Goal: Information Seeking & Learning: Learn about a topic

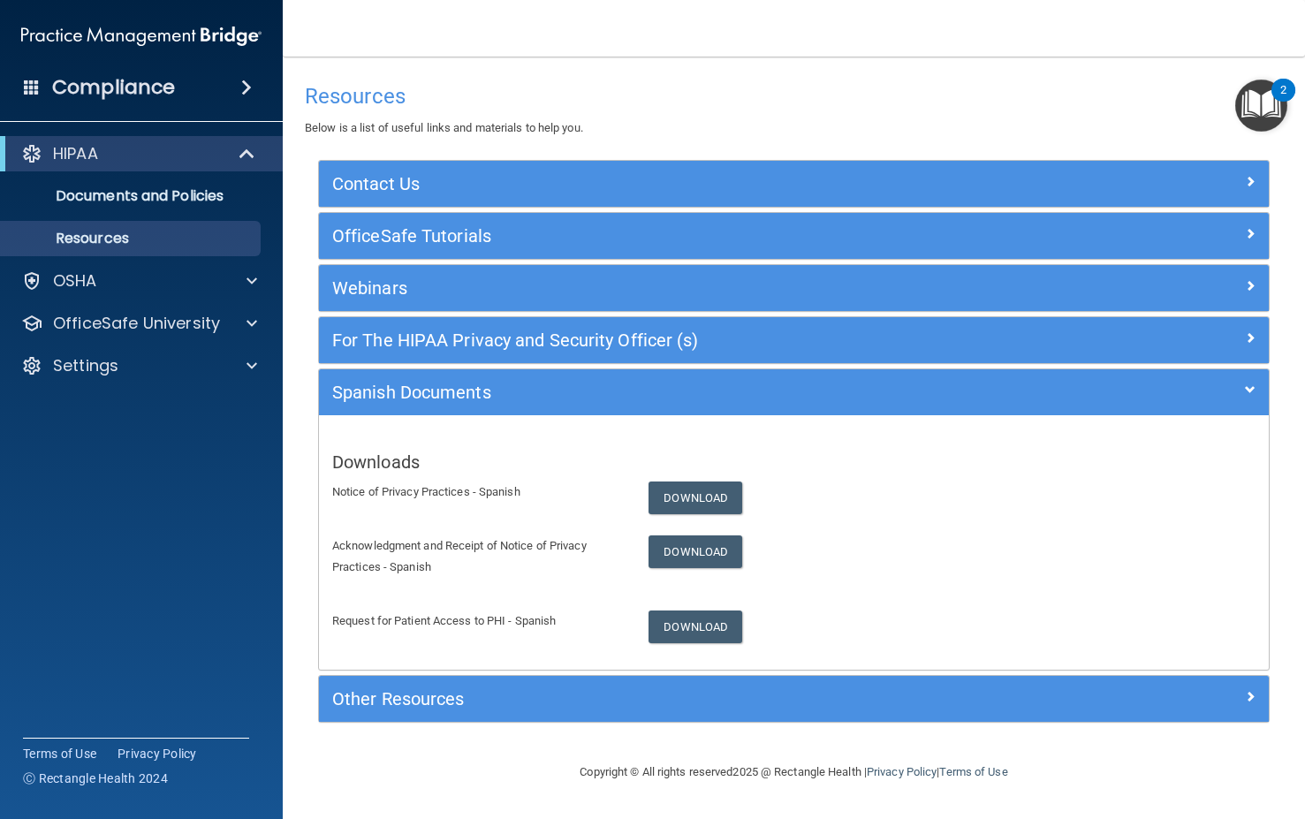
click at [492, 65] on main "Resources Below is a list of useful links and materials to help you. Contact Us…" at bounding box center [794, 438] width 1022 height 763
click at [148, 323] on p "OfficeSafe University" at bounding box center [136, 323] width 167 height 21
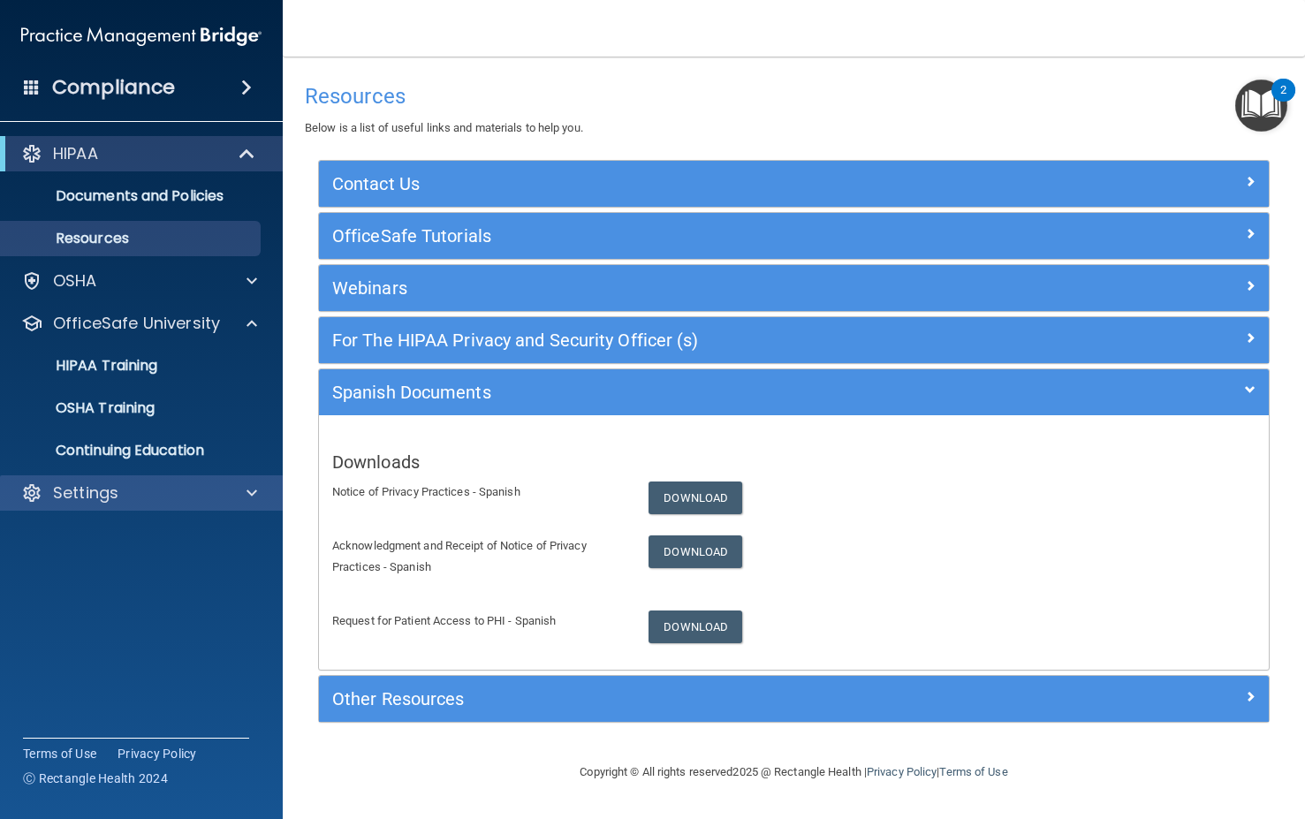
click at [120, 508] on div "Settings" at bounding box center [142, 492] width 284 height 35
click at [120, 497] on div "Settings" at bounding box center [117, 492] width 219 height 21
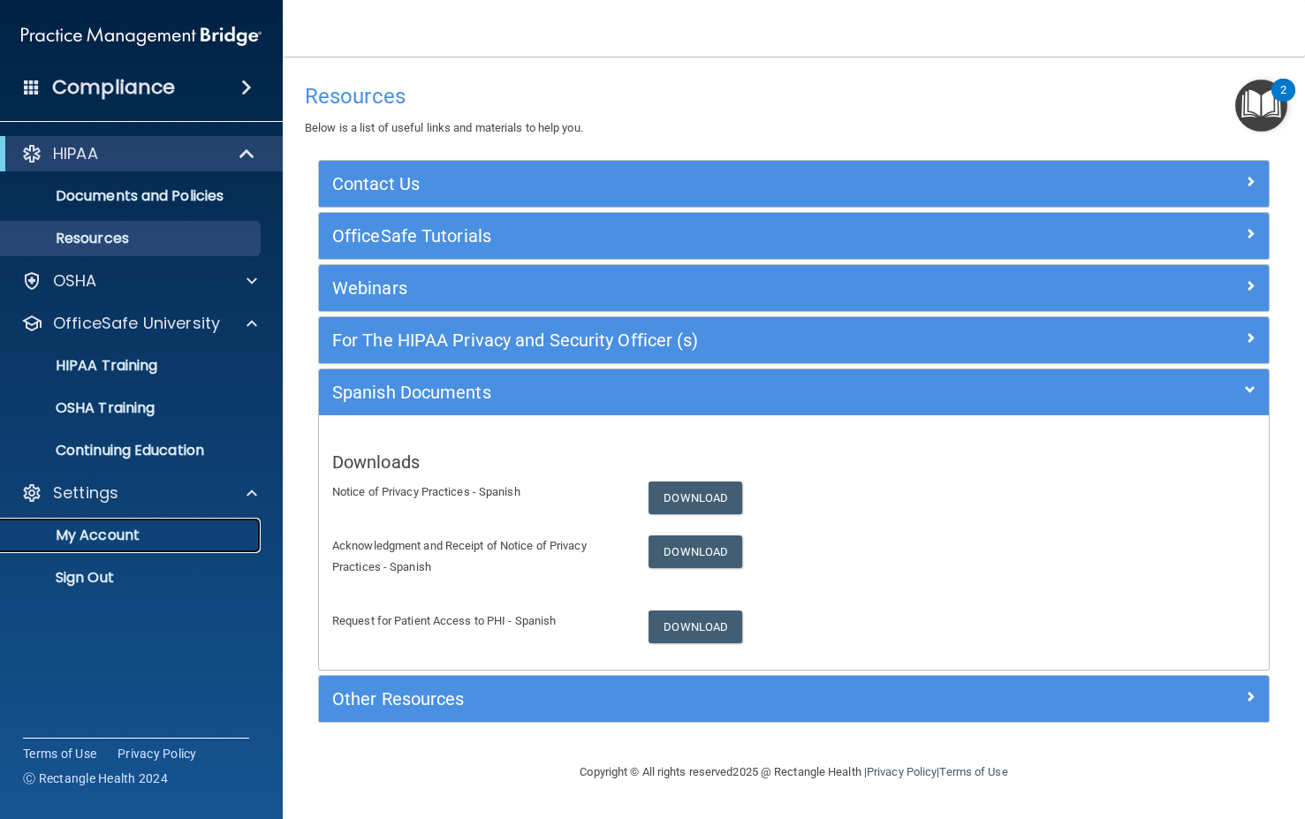
click at [130, 527] on p "My Account" at bounding box center [131, 536] width 241 height 18
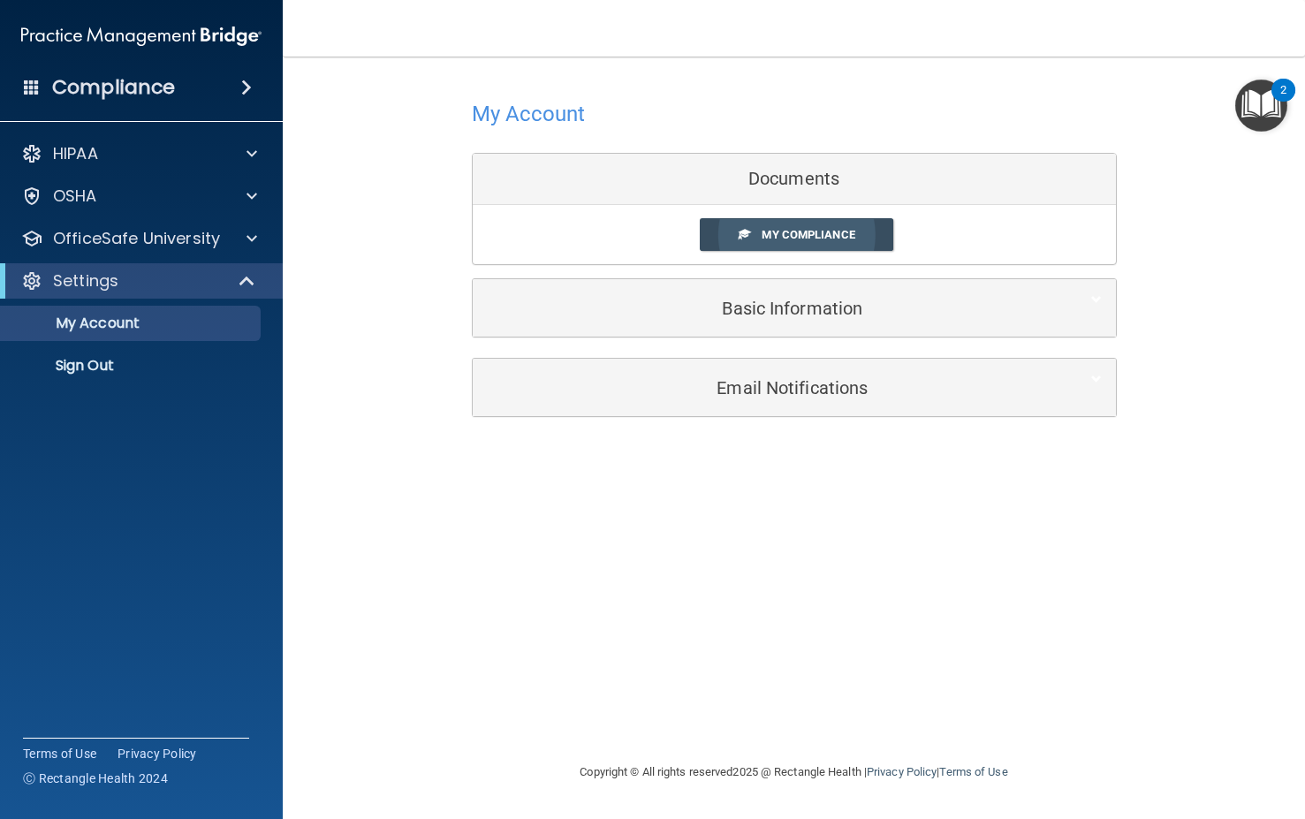
click at [780, 238] on span "My Compliance" at bounding box center [808, 234] width 93 height 13
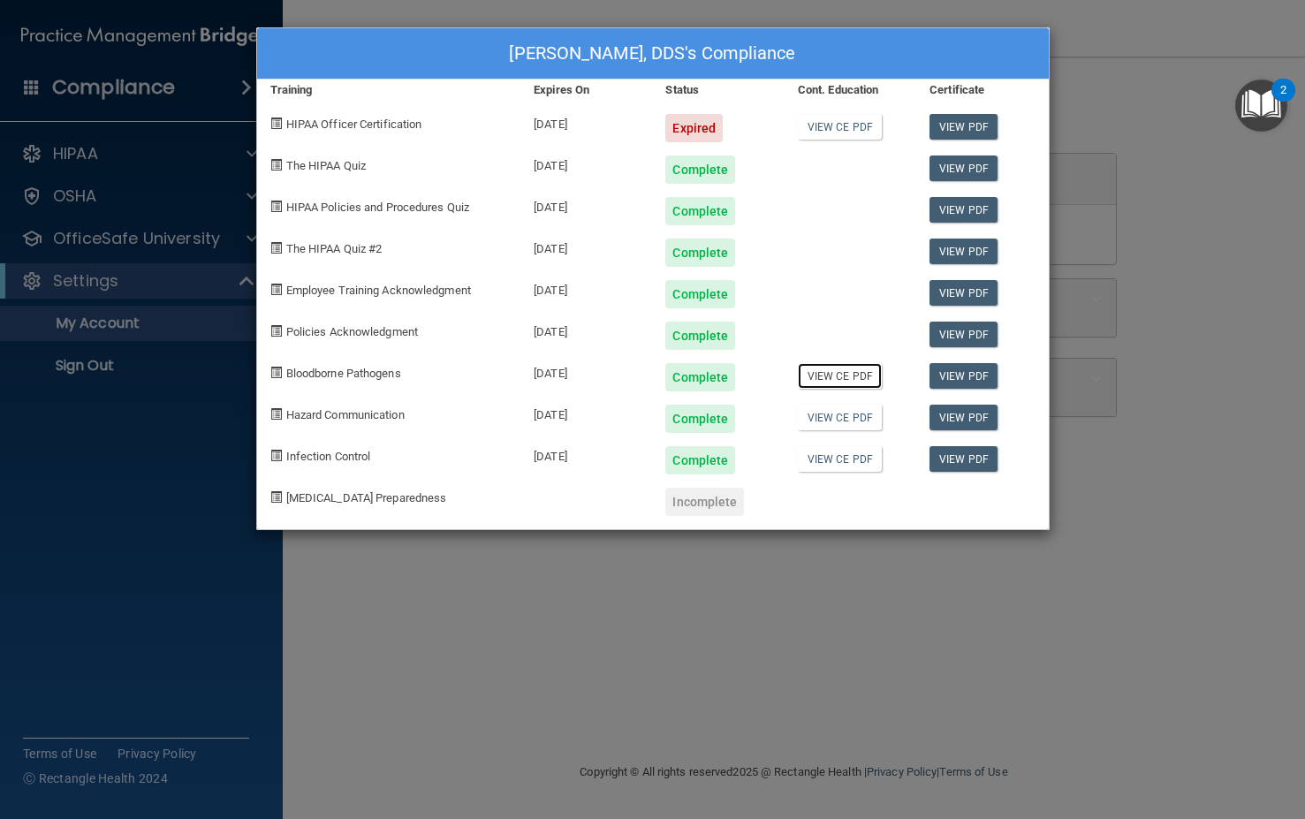
click at [848, 383] on link "View CE PDF" at bounding box center [840, 376] width 84 height 26
click at [839, 422] on link "View CE PDF" at bounding box center [840, 418] width 84 height 26
click at [869, 470] on link "View CE PDF" at bounding box center [840, 459] width 84 height 26
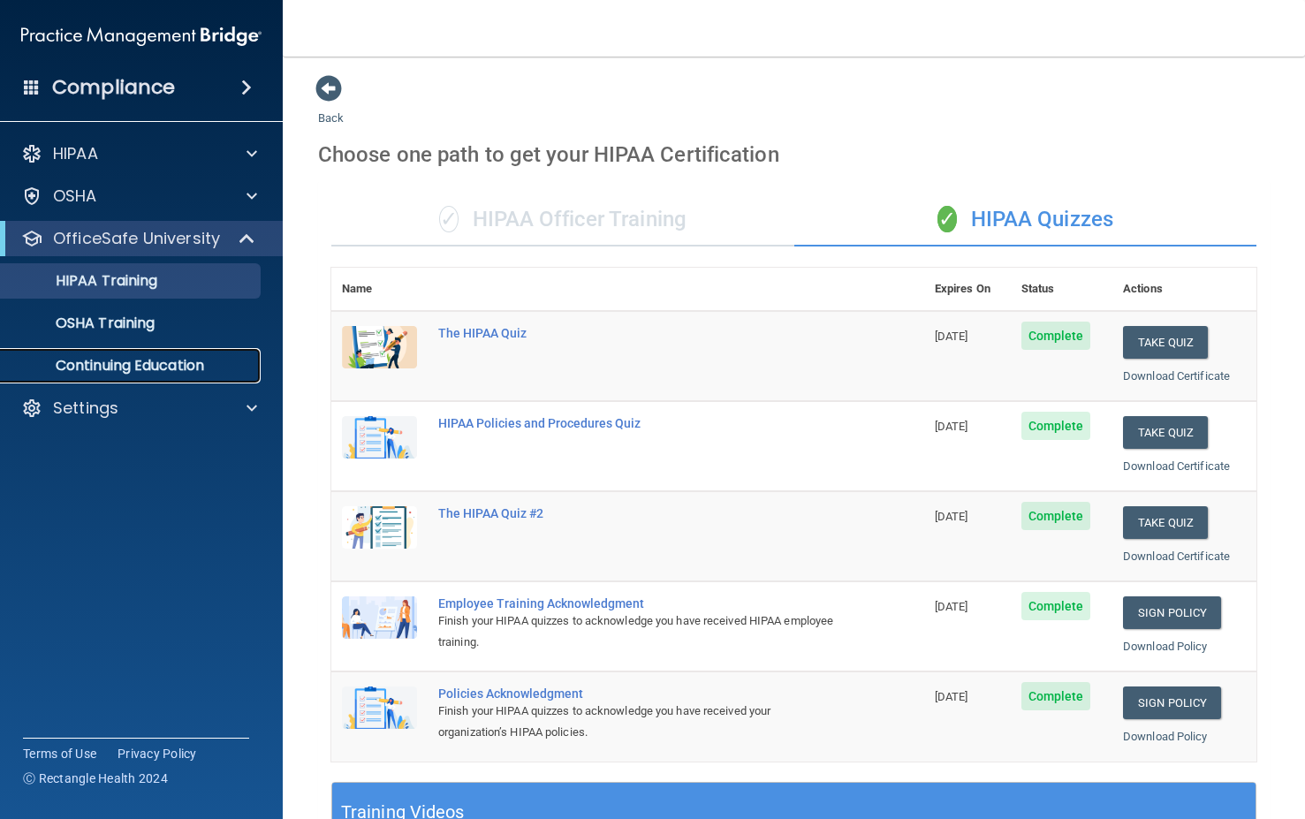
click at [121, 357] on p "Continuing Education" at bounding box center [131, 366] width 241 height 18
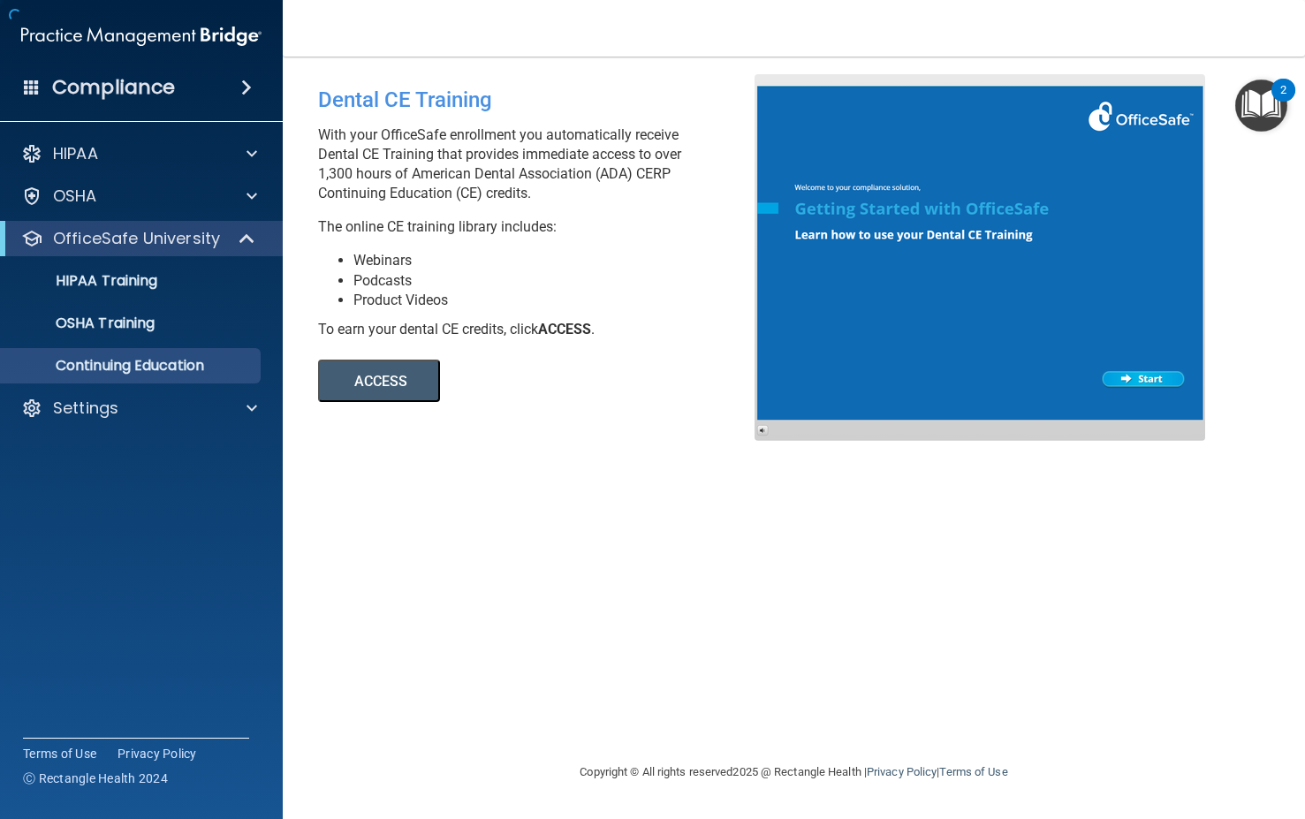
click at [368, 393] on button "ACCESS" at bounding box center [379, 381] width 122 height 42
